Goal: Task Accomplishment & Management: Manage account settings

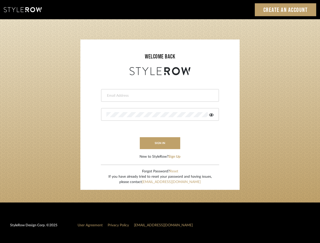
click at [160, 95] on input "email" at bounding box center [159, 95] width 106 height 5
click at [211, 114] on icon at bounding box center [211, 114] width 5 height 3
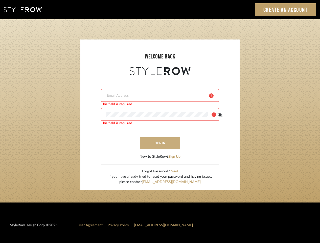
click at [160, 143] on button "sign in" at bounding box center [160, 143] width 40 height 12
click at [175, 156] on button "Sign Up" at bounding box center [174, 156] width 12 height 5
click at [174, 171] on button "Reset" at bounding box center [174, 171] width 9 height 5
